Goal: Check status: Check status

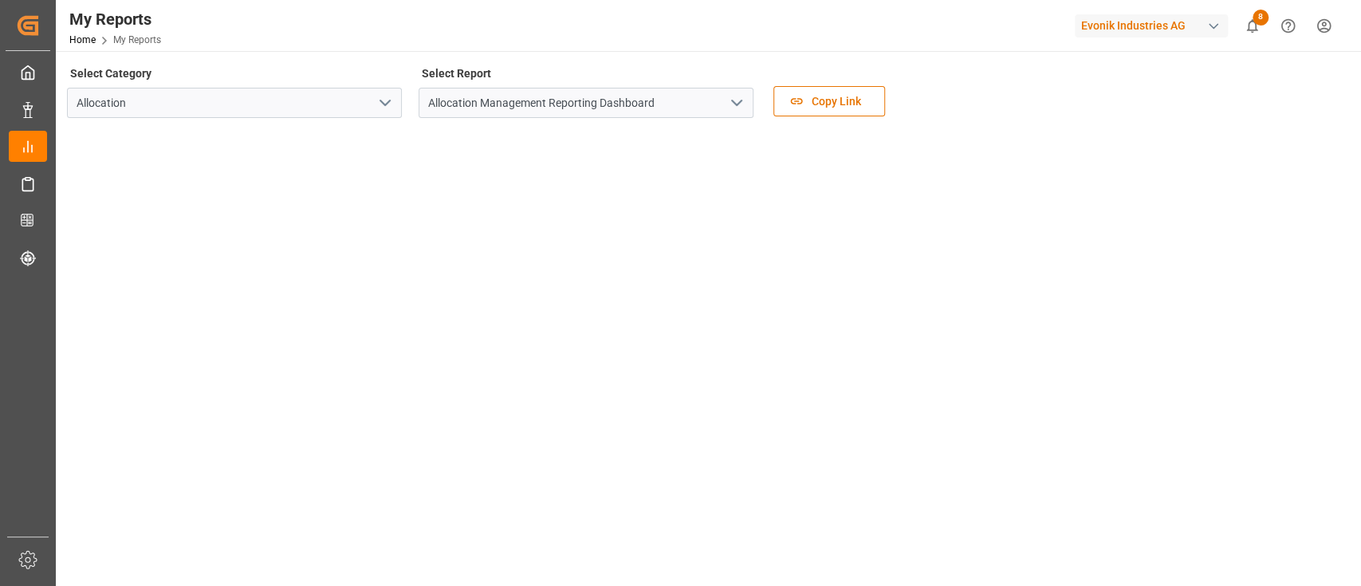
scroll to position [376, 0]
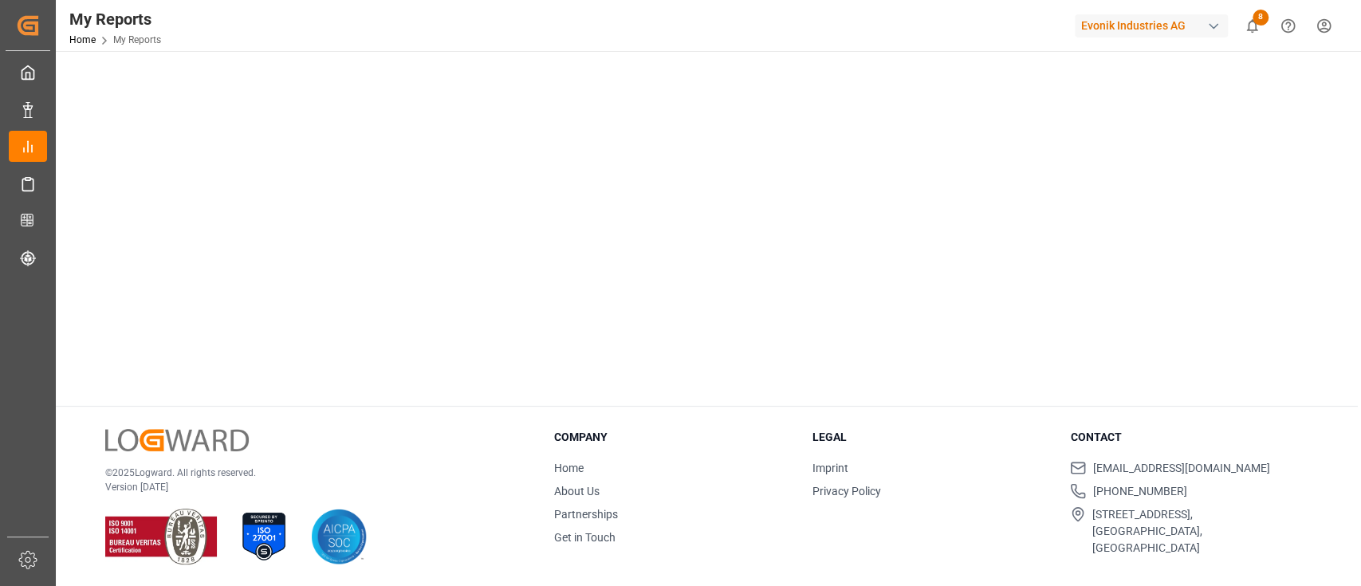
drag, startPoint x: 91, startPoint y: 105, endPoint x: 861, endPoint y: -111, distance: 799.9
click at [861, 0] on html "Created by potrace 1.15, written by Peter Selinger 2001-2017 Created by potrace…" at bounding box center [680, 293] width 1361 height 586
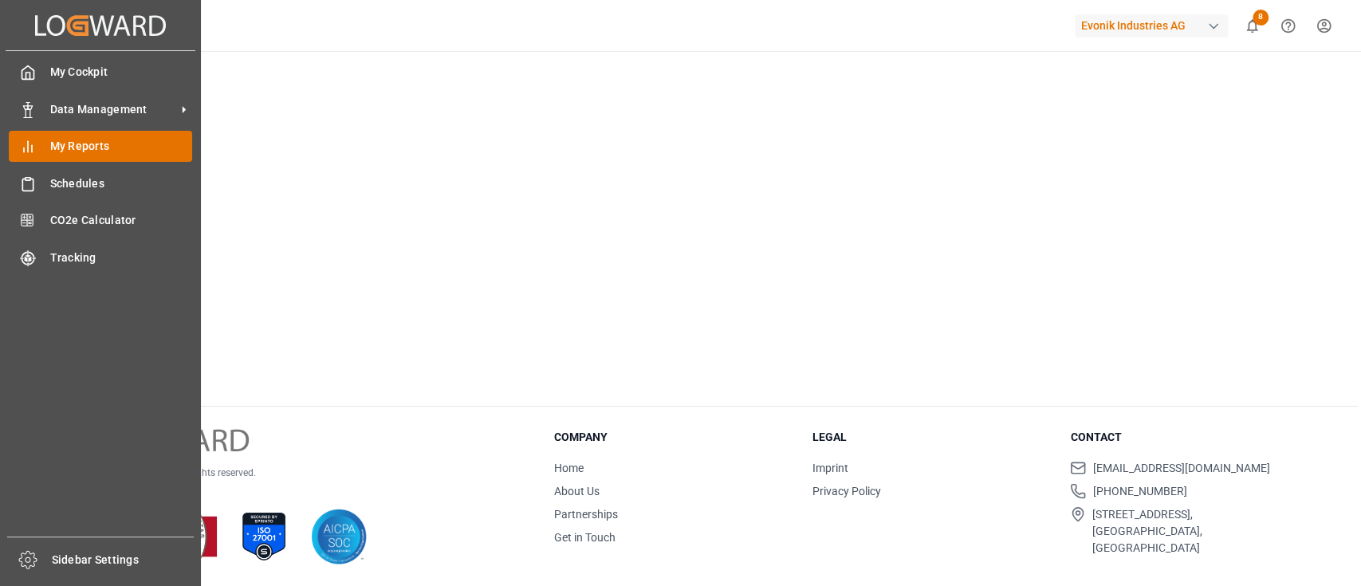
click at [77, 136] on div "My Reports My Reports" at bounding box center [100, 146] width 183 height 31
click at [72, 141] on span "My Reports" at bounding box center [121, 146] width 143 height 17
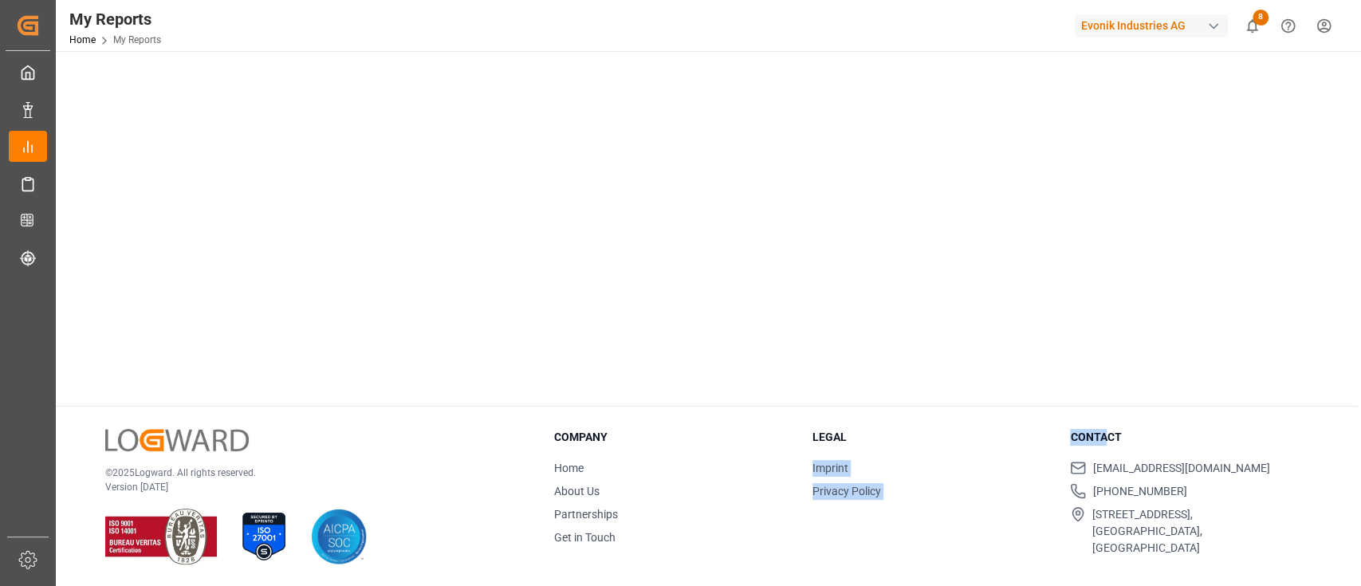
click at [1030, 450] on div "Company Home About Us Partnerships Get in Touch Legal Imprint Privacy Policy Co…" at bounding box center [931, 493] width 754 height 128
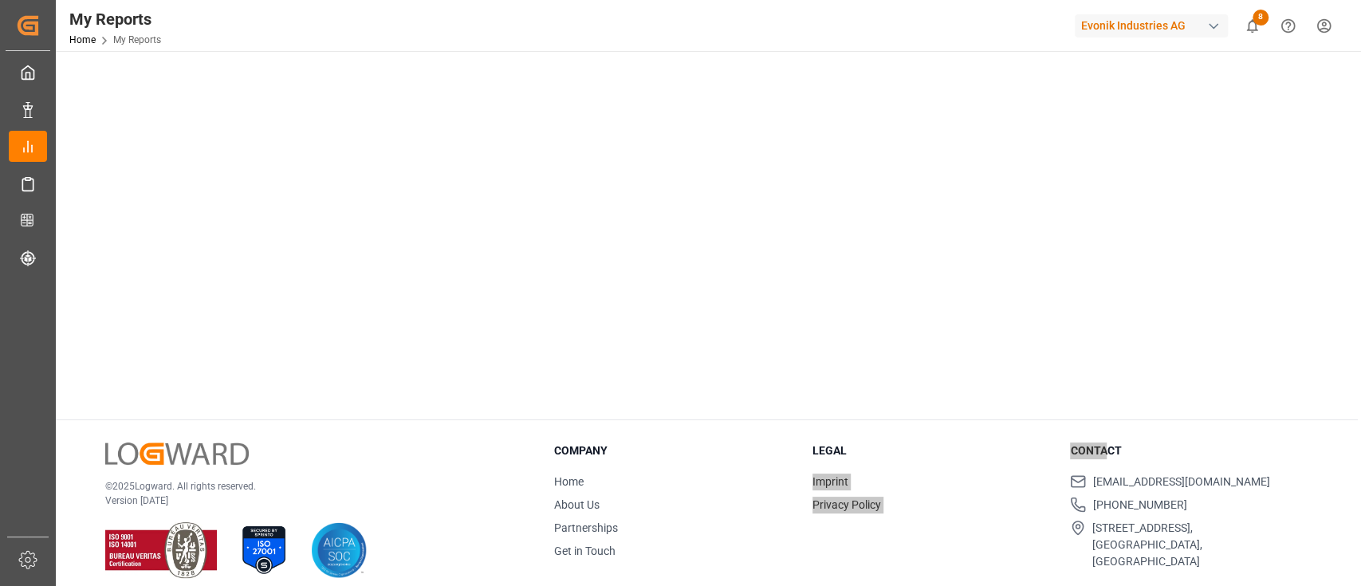
scroll to position [376, 0]
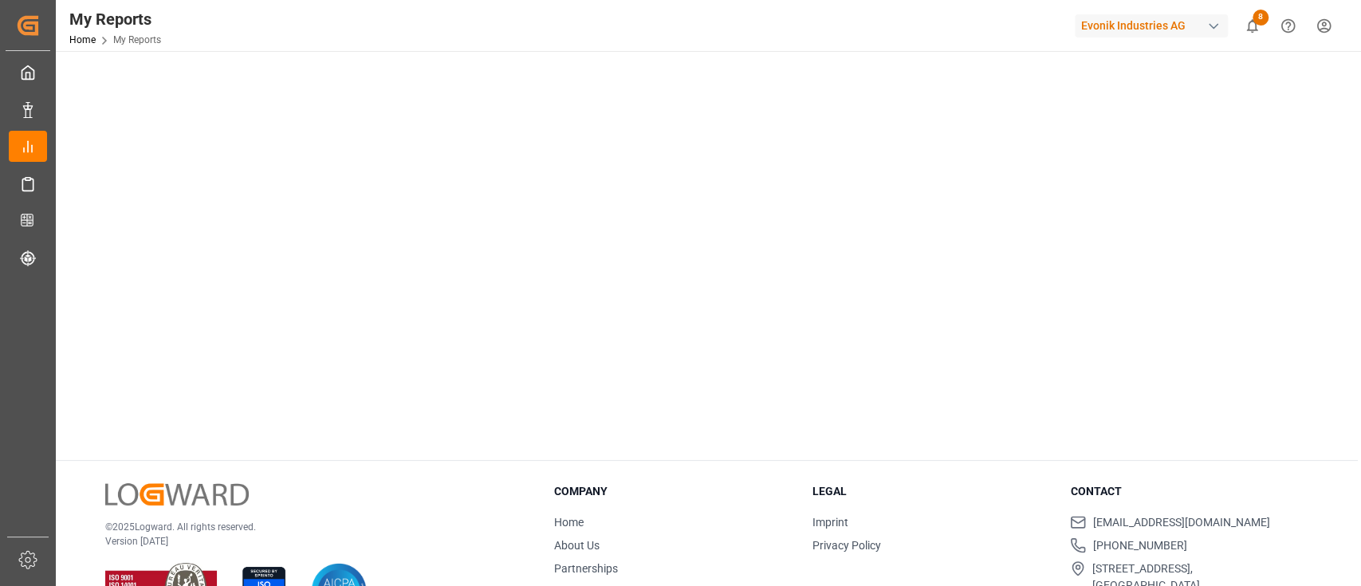
scroll to position [376, 0]
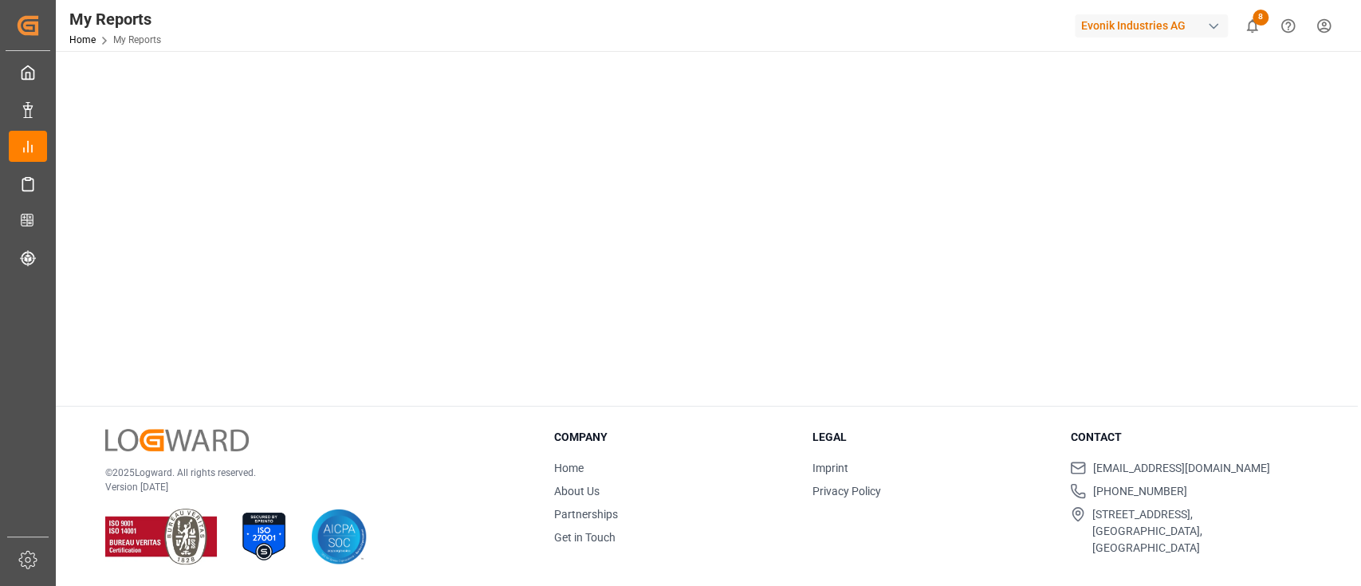
click at [1306, 434] on h3 "Contact" at bounding box center [1189, 437] width 238 height 17
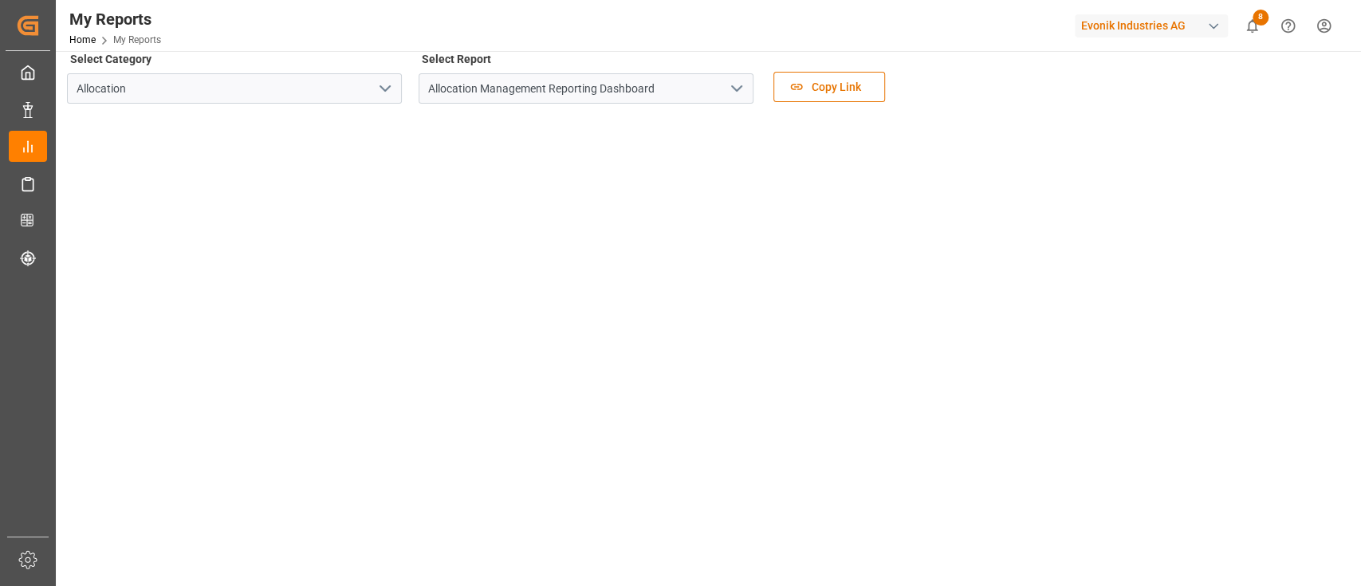
scroll to position [0, 0]
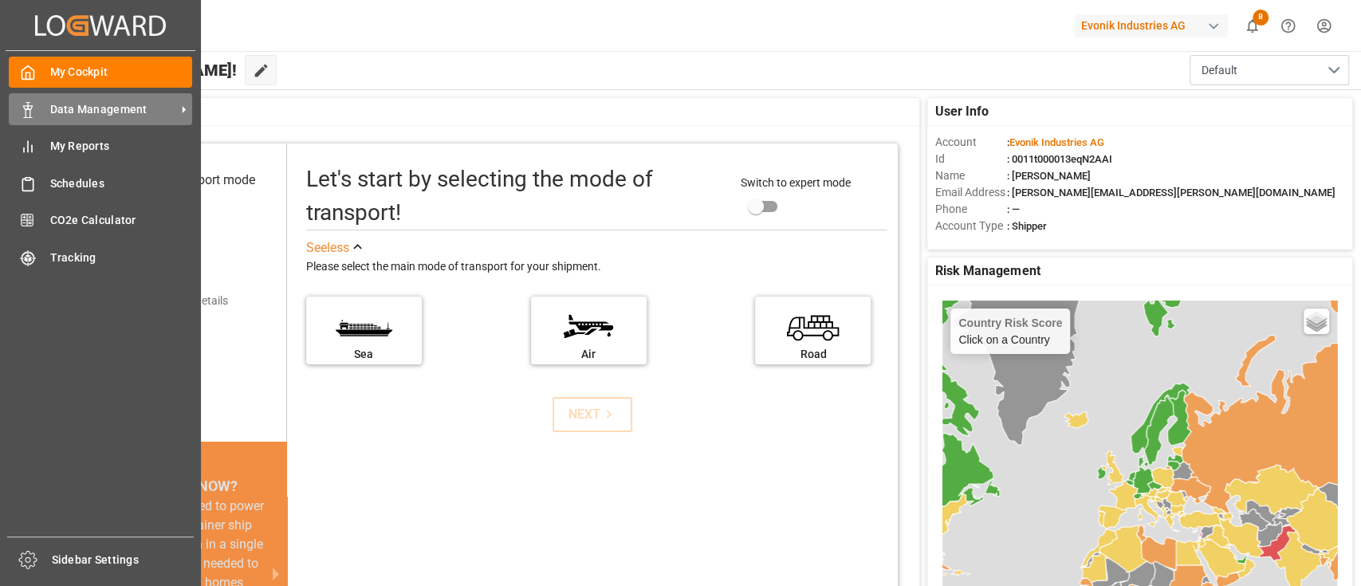
click at [136, 103] on span "Data Management" at bounding box center [113, 109] width 126 height 17
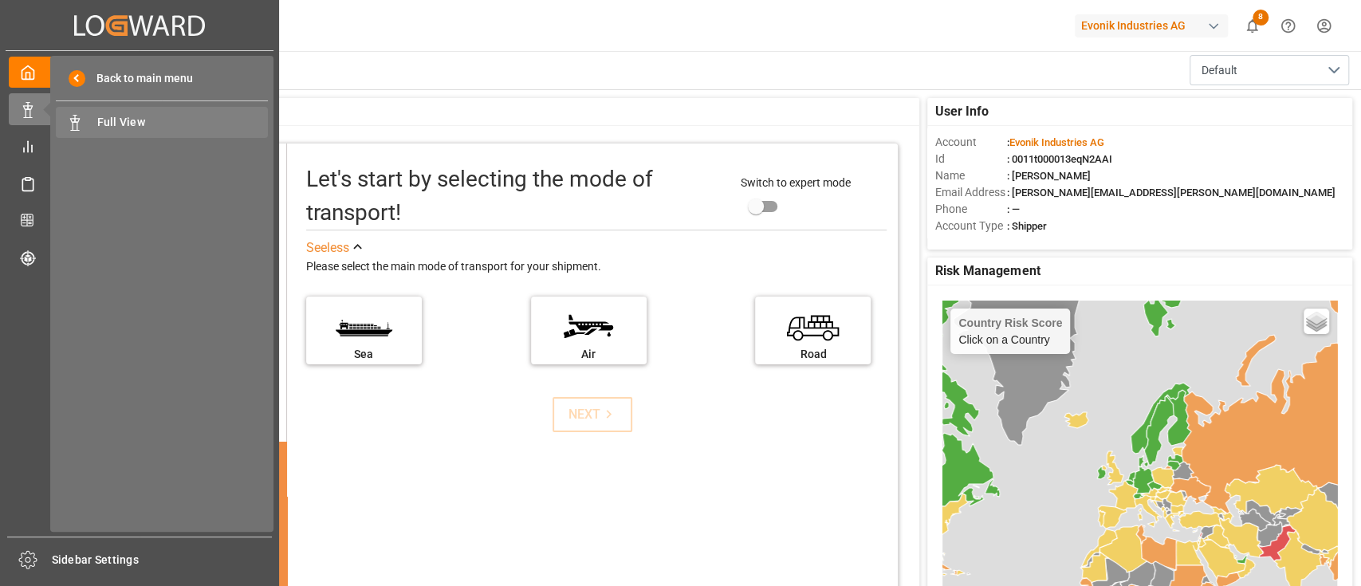
click at [113, 116] on span "Full View" at bounding box center [182, 122] width 171 height 17
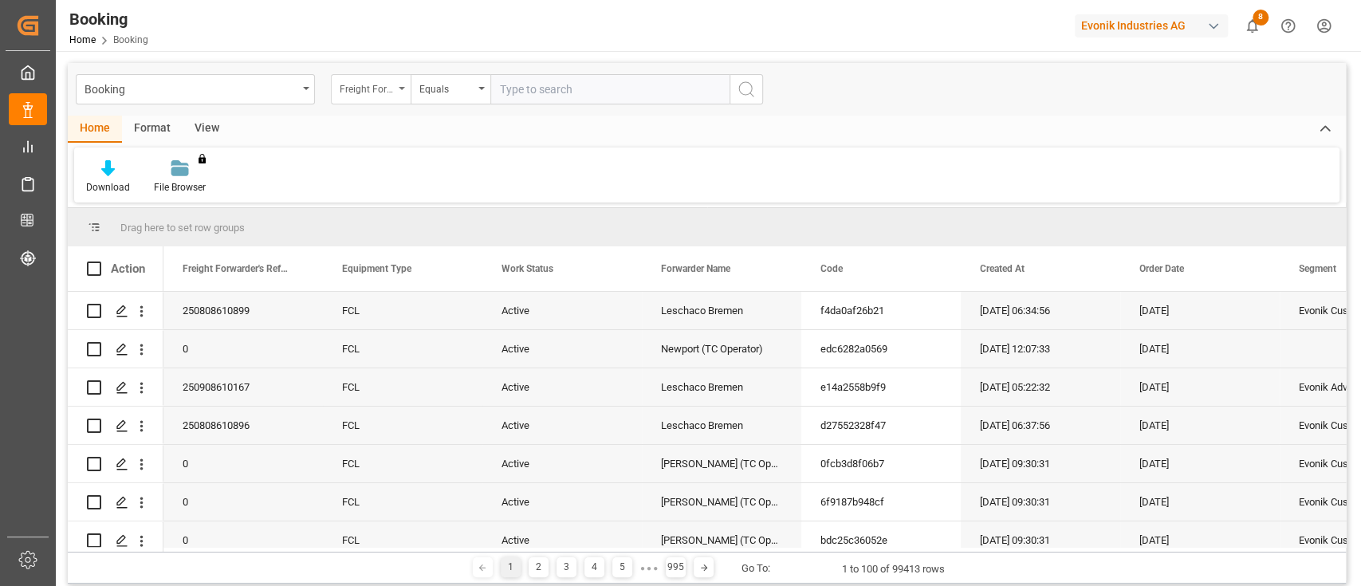
click at [399, 89] on icon "open menu" at bounding box center [402, 88] width 6 height 3
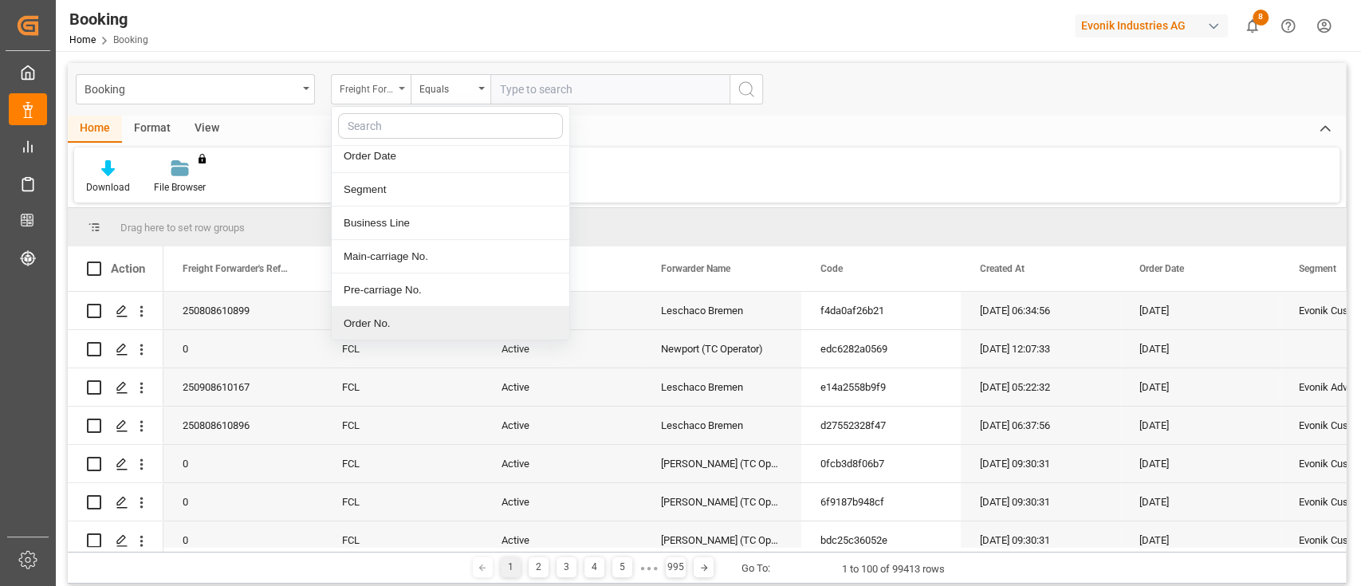
scroll to position [241, 0]
click at [359, 323] on div "Delivery No." at bounding box center [451, 323] width 238 height 33
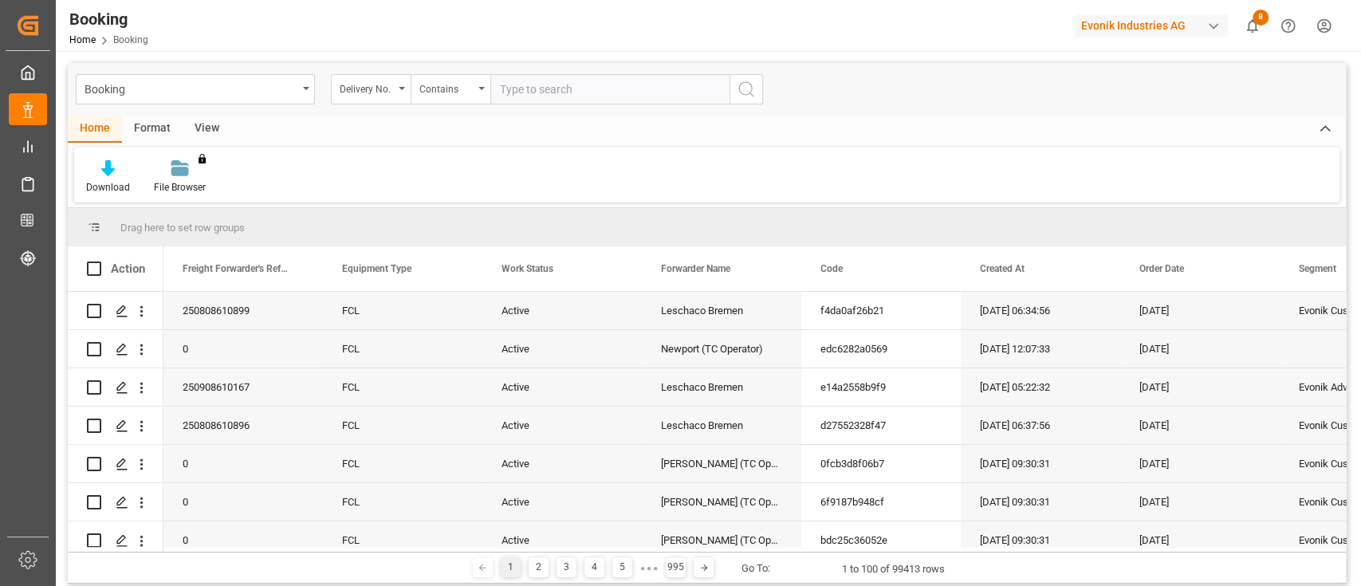
click at [541, 87] on input "text" at bounding box center [609, 89] width 239 height 30
type input "3011622452"
click at [745, 92] on icon "search button" at bounding box center [746, 89] width 19 height 19
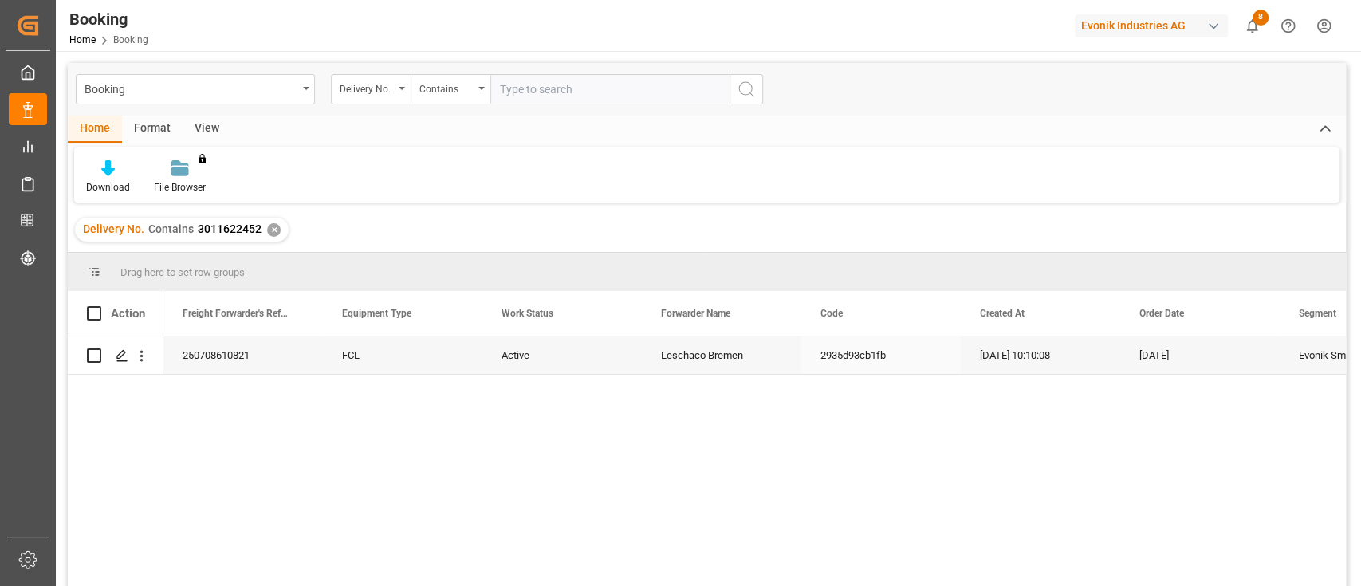
click at [524, 348] on div "Active" at bounding box center [561, 354] width 159 height 37
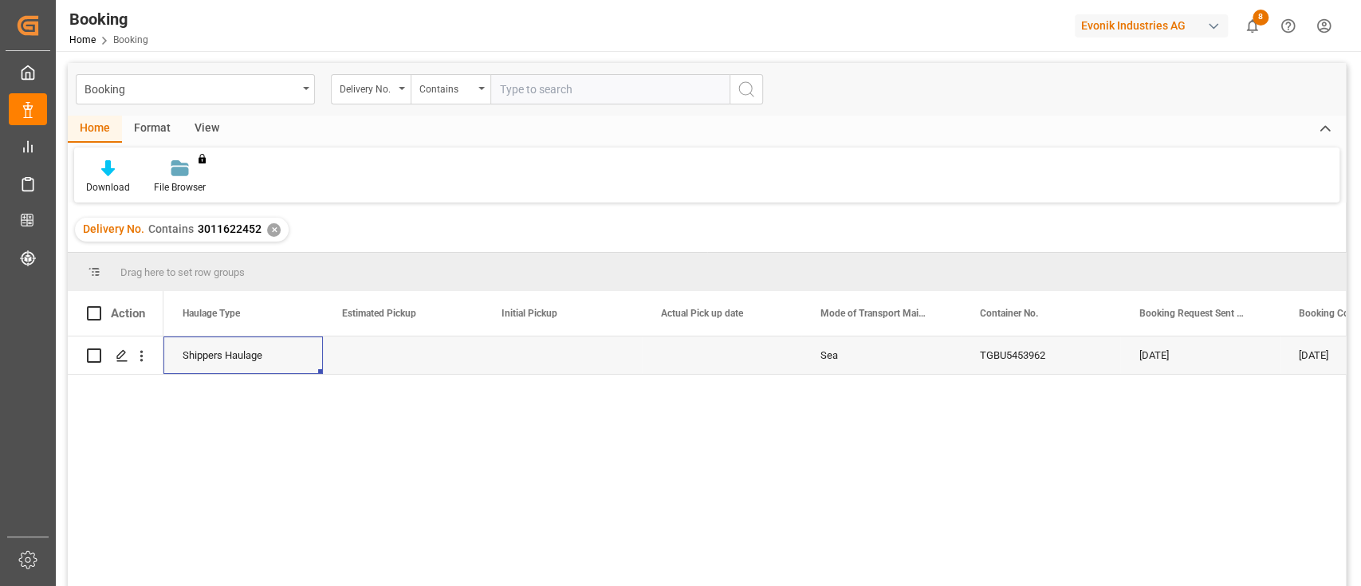
click at [1007, 366] on div "TGBU5453962" at bounding box center [1040, 354] width 159 height 37
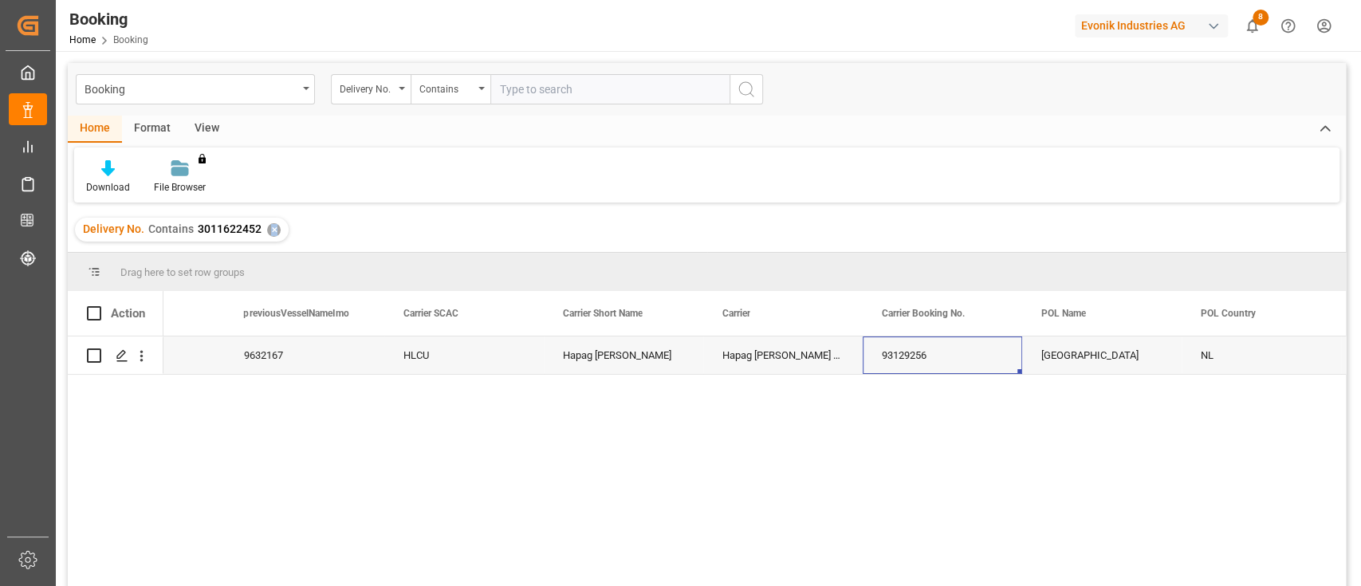
click at [271, 226] on div "✕" at bounding box center [274, 230] width 14 height 14
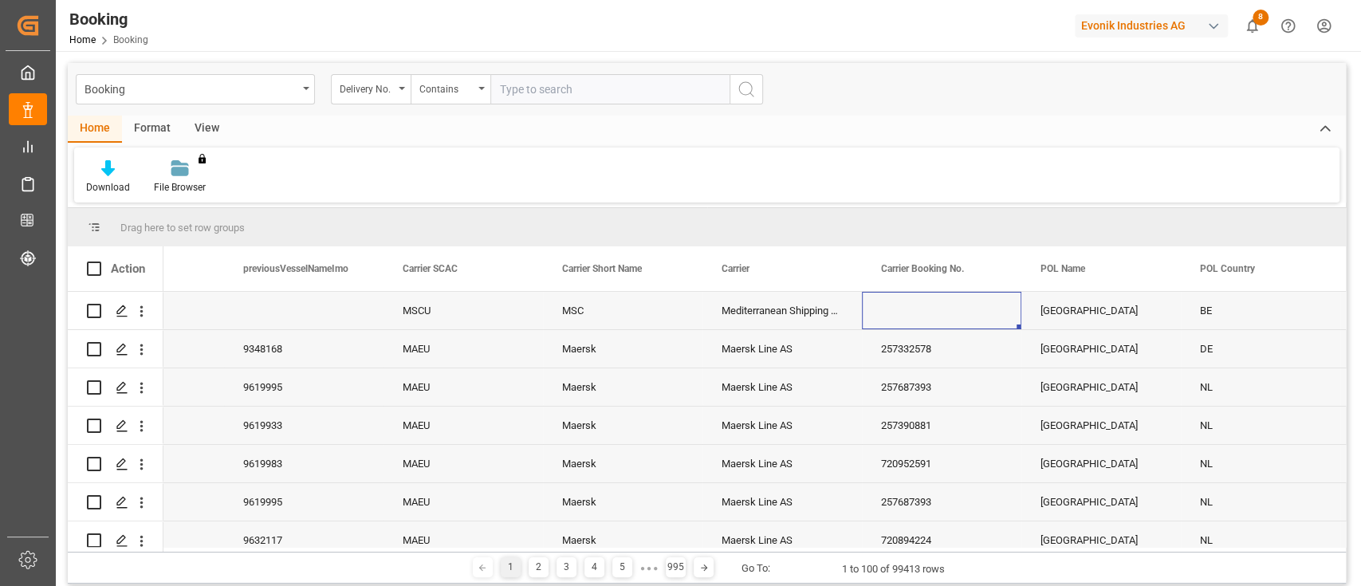
click at [527, 86] on input "text" at bounding box center [609, 89] width 239 height 30
type input "3"
type input "3011622452"
click at [746, 89] on icon "search button" at bounding box center [746, 89] width 19 height 19
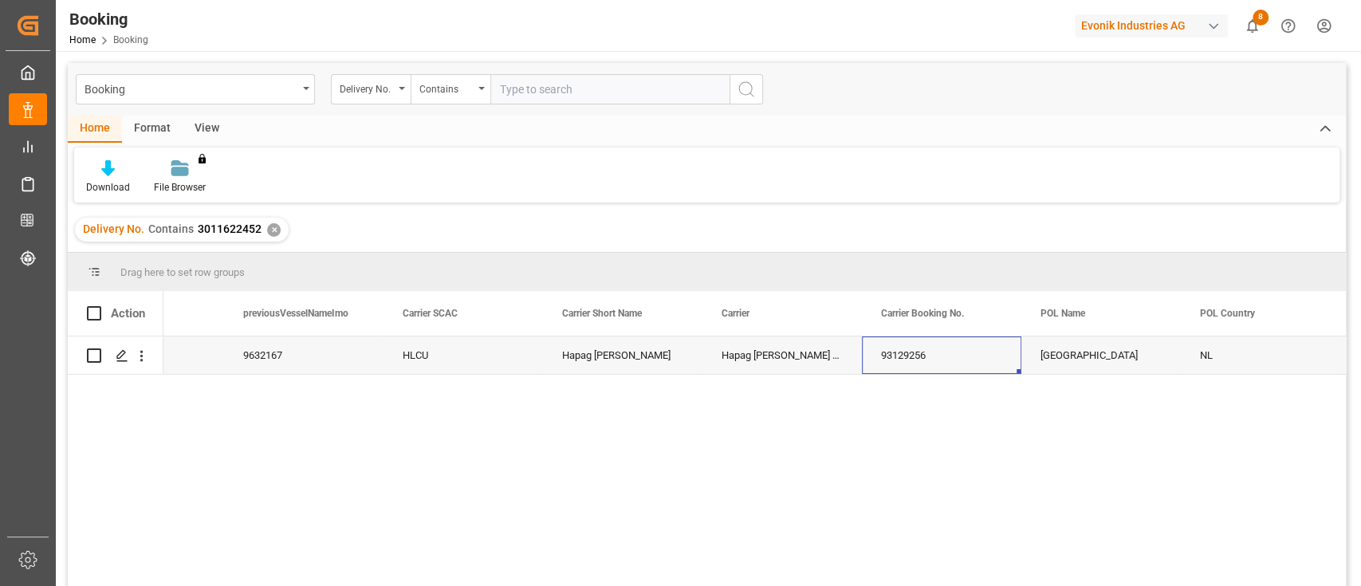
click at [634, 349] on div "Hapag Lloyd" at bounding box center [622, 354] width 159 height 37
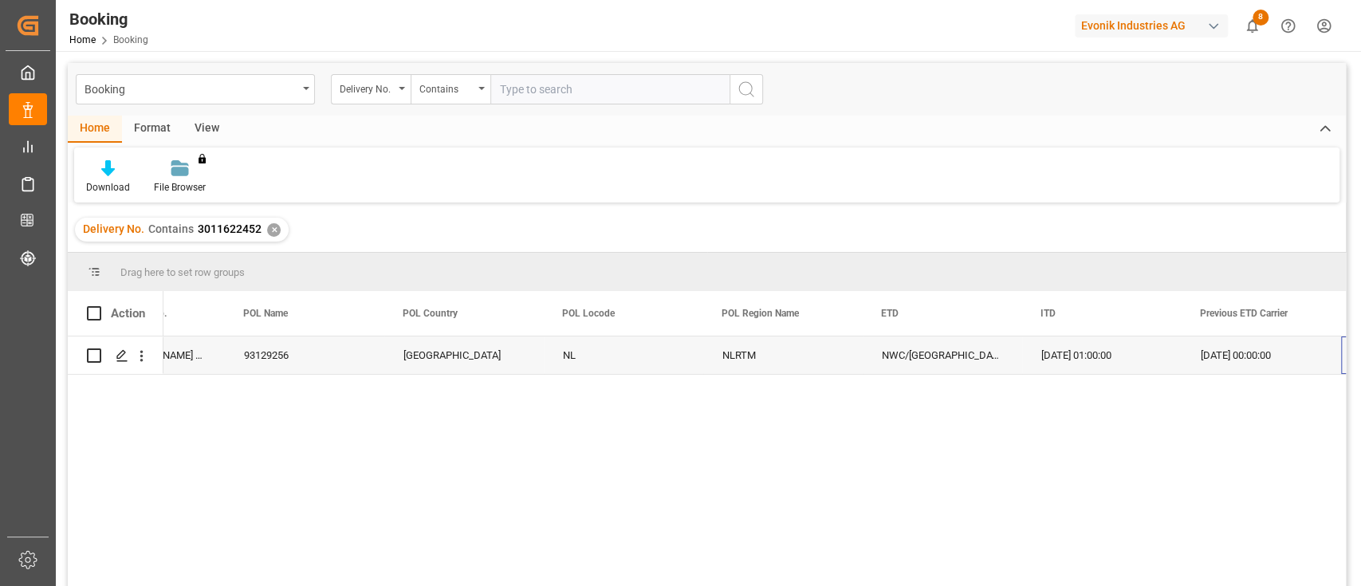
scroll to position [0, 6796]
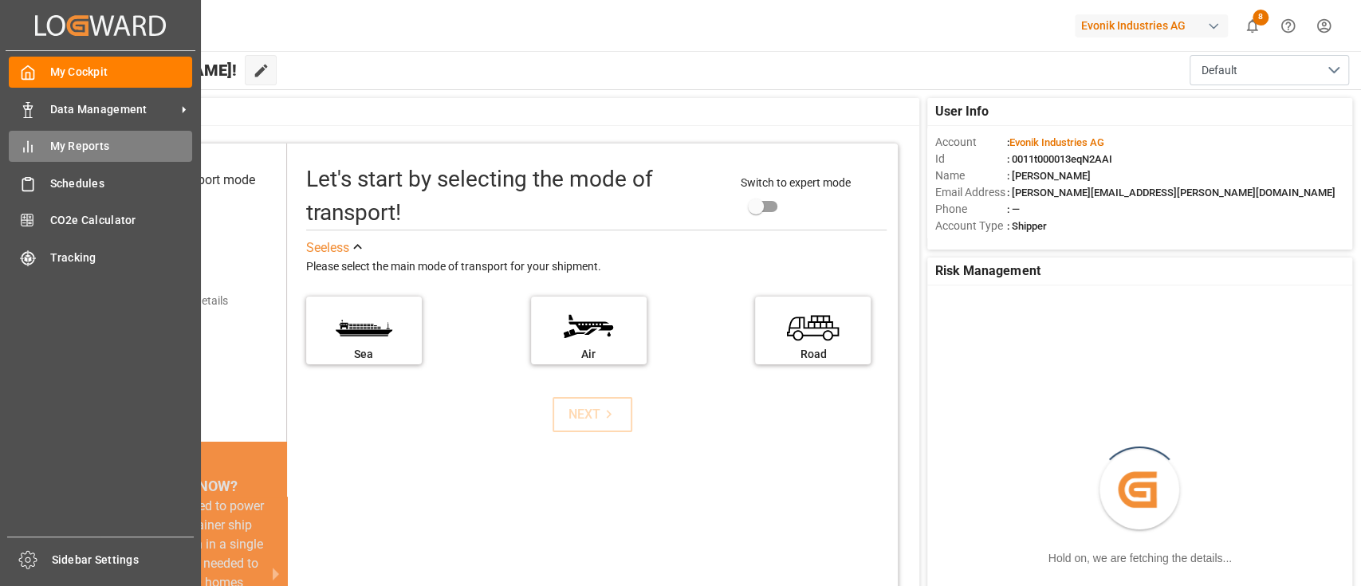
click at [69, 153] on span "My Reports" at bounding box center [121, 146] width 143 height 17
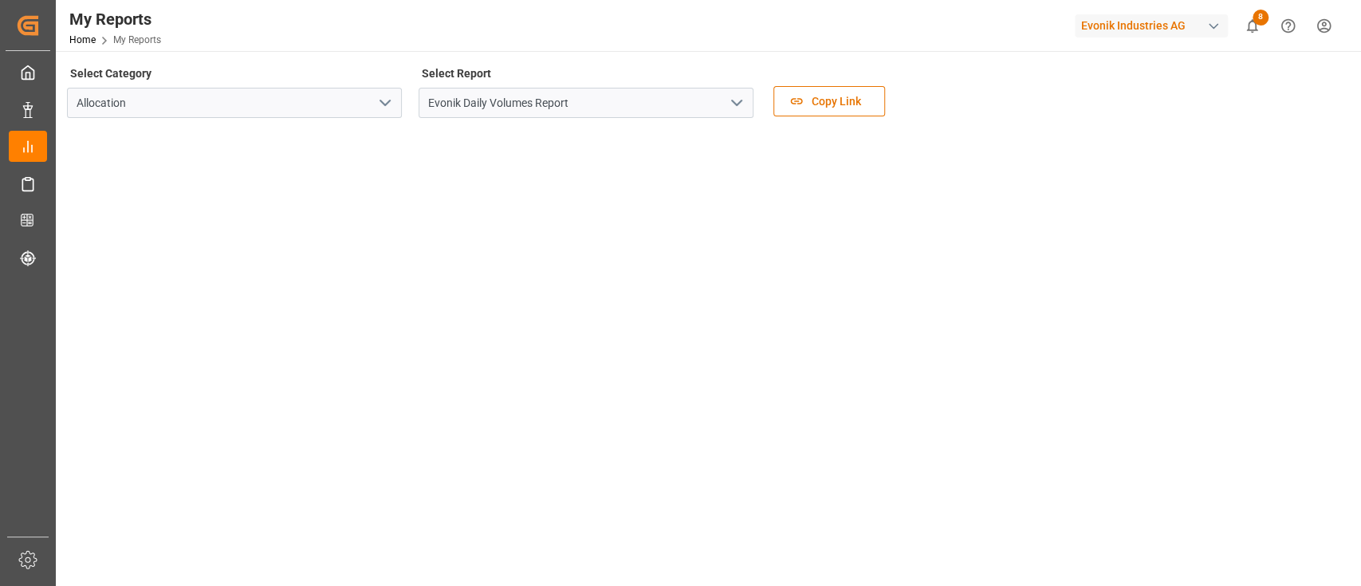
click at [745, 105] on icon "open menu" at bounding box center [736, 102] width 19 height 19
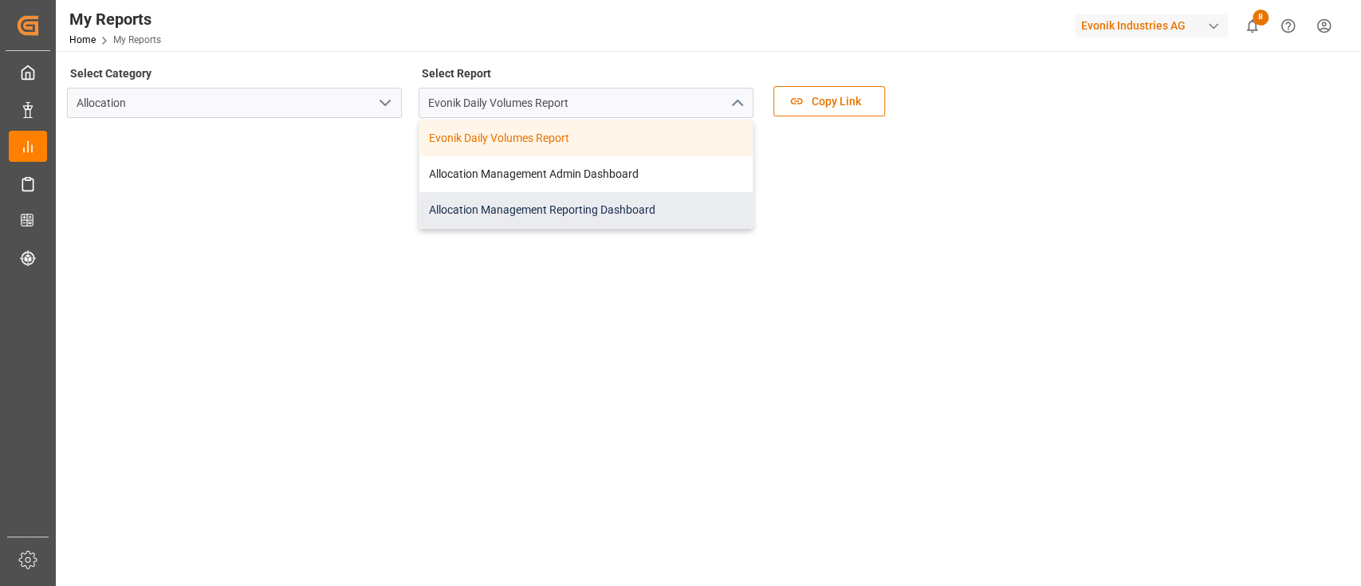
click at [564, 214] on div "Allocation Management Reporting Dashboard" at bounding box center [585, 210] width 333 height 36
